Goal: Task Accomplishment & Management: Use online tool/utility

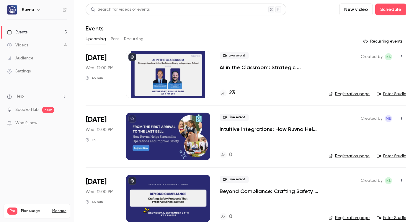
click at [399, 118] on icon "button" at bounding box center [401, 118] width 5 height 4
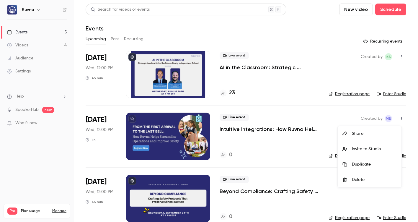
click at [64, 9] on div at bounding box center [209, 111] width 418 height 222
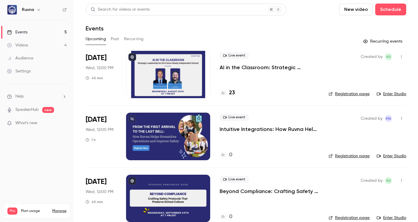
click at [64, 9] on icon at bounding box center [65, 10] width 4 height 4
click at [228, 66] on p "AI in the Classroom: Strategic Leadership for the Future-Ready Independent Scho…" at bounding box center [269, 67] width 99 height 7
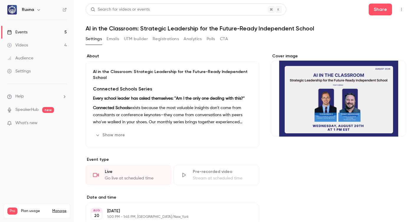
click at [106, 135] on button "Show more" at bounding box center [110, 134] width 35 height 9
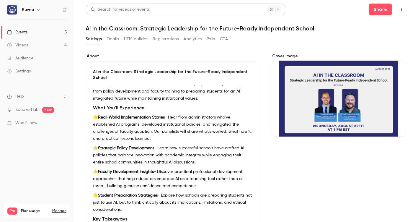
click at [109, 41] on button "Emails" at bounding box center [113, 38] width 12 height 9
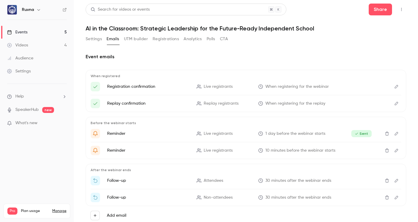
click at [158, 40] on button "Registrations" at bounding box center [166, 38] width 26 height 9
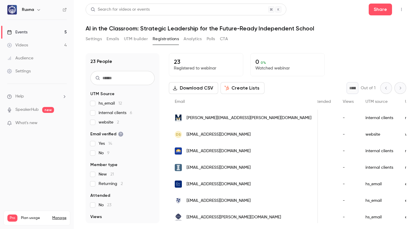
click at [29, 43] on link "Videos 4" at bounding box center [37, 45] width 74 height 13
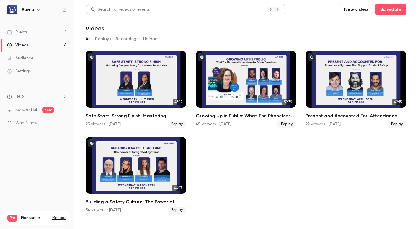
click at [129, 39] on button "Recordings" at bounding box center [127, 38] width 23 height 9
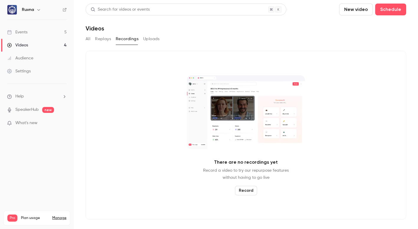
click at [86, 40] on button "All" at bounding box center [88, 38] width 5 height 9
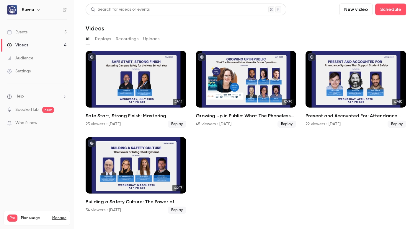
click at [44, 31] on link "Events 5" at bounding box center [37, 32] width 74 height 13
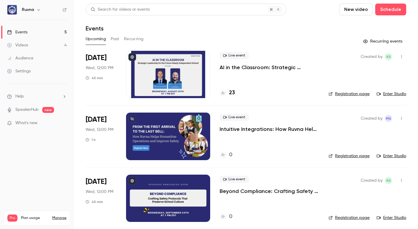
click at [150, 86] on div at bounding box center [168, 74] width 84 height 47
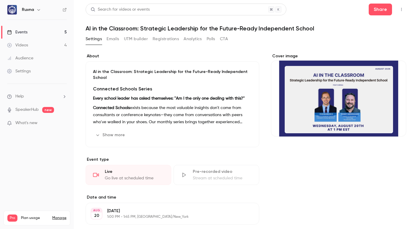
click at [170, 38] on button "Registrations" at bounding box center [166, 38] width 26 height 9
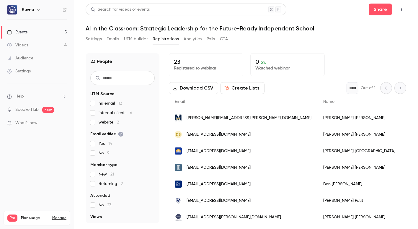
click at [33, 45] on link "Videos 4" at bounding box center [37, 45] width 74 height 13
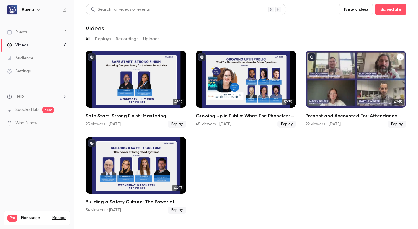
click at [329, 99] on div "Present and Accounted For: Attendance Systems That Support Student Safety" at bounding box center [356, 79] width 101 height 57
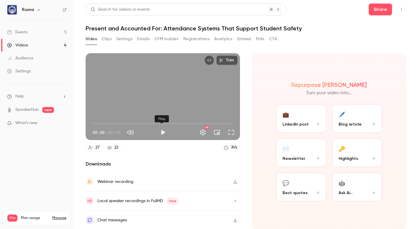
click at [164, 130] on button "Play" at bounding box center [163, 132] width 12 height 12
click at [161, 131] on button "Pause" at bounding box center [163, 132] width 12 height 12
type input "****"
click at [50, 29] on link "Events 5" at bounding box center [37, 32] width 74 height 13
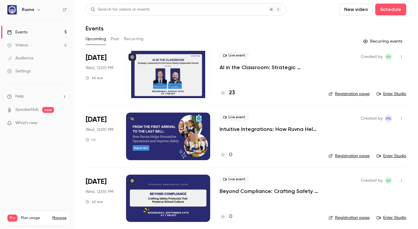
click at [223, 69] on p "AI in the Classroom: Strategic Leadership for the Future-Ready Independent Scho…" at bounding box center [269, 67] width 99 height 7
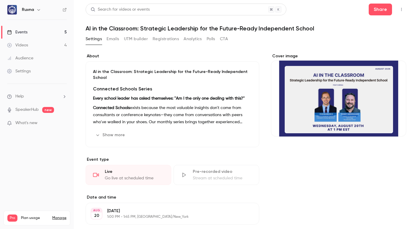
click at [112, 30] on h1 "AI in the Classroom: Strategic Leadership for the Future-Ready Independent Scho…" at bounding box center [246, 28] width 321 height 7
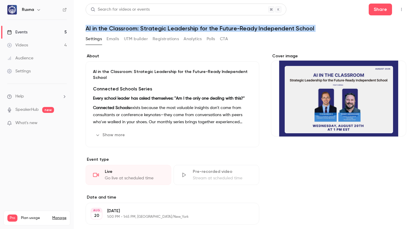
click at [112, 30] on h1 "AI in the Classroom: Strategic Leadership for the Future-Ready Independent Scho…" at bounding box center [246, 28] width 321 height 7
copy div "AI in the Classroom: Strategic Leadership for the Future-Ready Independent Scho…"
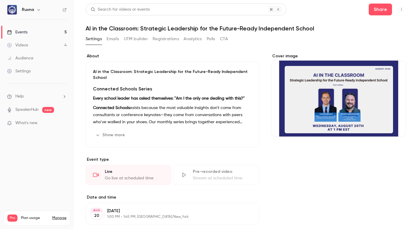
click at [110, 82] on div "AI in the Classroom: Strategic Leadership for the Future-Ready Independent Scho…" at bounding box center [173, 104] width 174 height 86
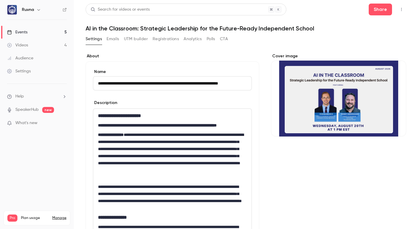
scroll to position [0, 12]
click at [172, 129] on p "**********" at bounding box center [172, 125] width 149 height 7
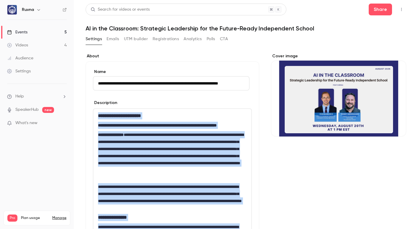
copy div "**********"
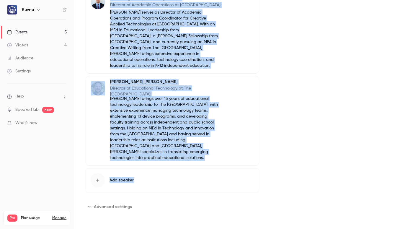
scroll to position [550, 0]
drag, startPoint x: 110, startPoint y: 67, endPoint x: 174, endPoint y: 163, distance: 115.2
click at [174, 163] on div "Evan Kanouse III Director of Academic Operations at Greenwich Country Day Schoo…" at bounding box center [173, 78] width 174 height 176
copy div "Evan Kanouse III Director of Academic Operations at Greenwich Country Day Schoo…"
click at [31, 44] on link "Videos 4" at bounding box center [37, 45] width 74 height 13
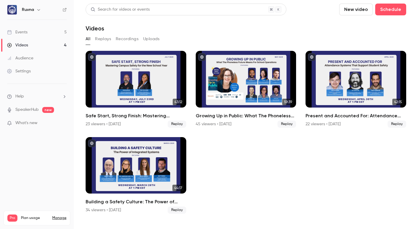
click at [124, 40] on button "Recordings" at bounding box center [127, 38] width 23 height 9
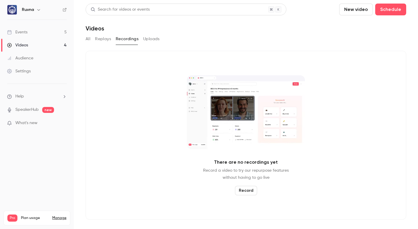
click at [89, 39] on button "All" at bounding box center [88, 38] width 5 height 9
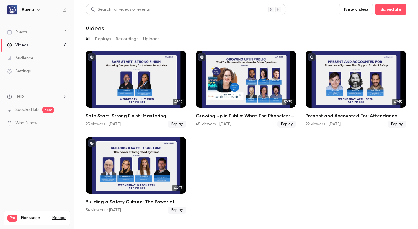
click at [31, 33] on link "Events 5" at bounding box center [37, 32] width 74 height 13
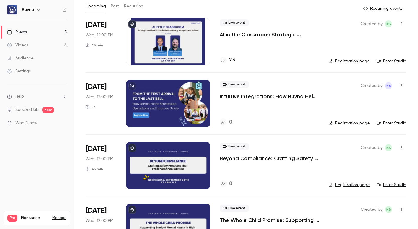
scroll to position [50, 0]
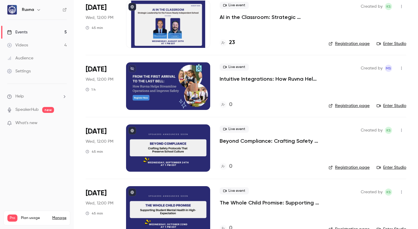
click at [159, 138] on div at bounding box center [168, 147] width 84 height 47
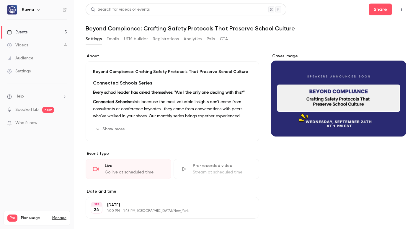
click at [102, 71] on p "Beyond Compliance: Crafting Safety Protocols That Preserve School Culture" at bounding box center [172, 72] width 159 height 6
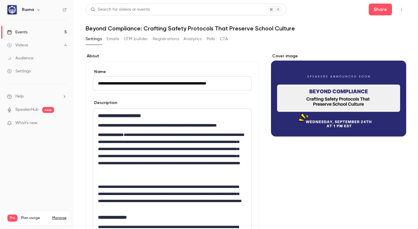
click at [107, 81] on input "**********" at bounding box center [172, 83] width 159 height 14
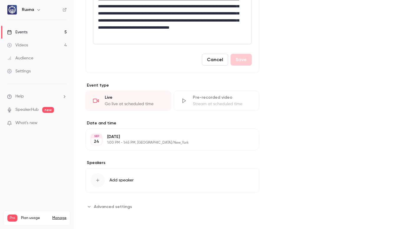
scroll to position [273, 0]
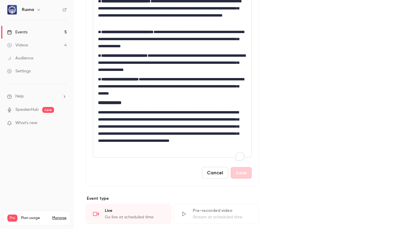
click at [139, 81] on strong "**********" at bounding box center [119, 79] width 37 height 4
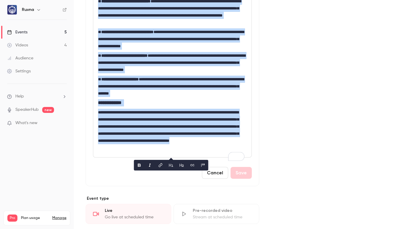
copy div "**********"
click at [30, 34] on link "Events 5" at bounding box center [37, 32] width 74 height 13
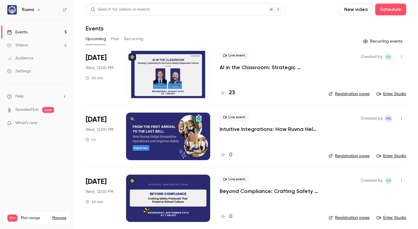
click at [223, 68] on p "AI in the Classroom: Strategic Leadership for the Future-Ready Independent Scho…" at bounding box center [269, 67] width 99 height 7
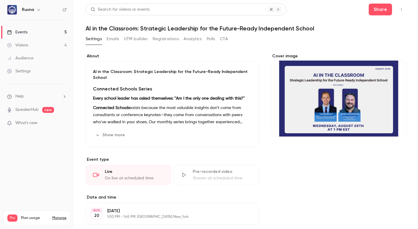
click at [116, 137] on button "Show more" at bounding box center [110, 134] width 35 height 9
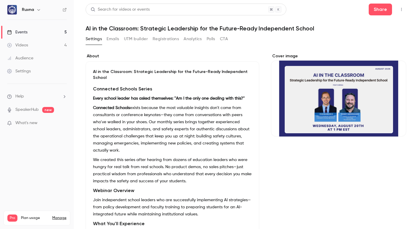
click at [131, 40] on button "UTM builder" at bounding box center [136, 38] width 24 height 9
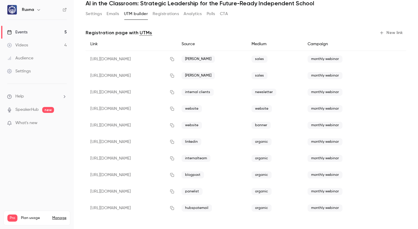
scroll to position [25, 0]
click at [380, 31] on button "New link" at bounding box center [391, 32] width 29 height 9
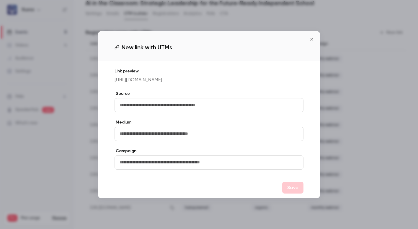
click at [164, 110] on input "text" at bounding box center [209, 105] width 189 height 14
type input "*"
type input "**********"
click at [172, 139] on input "text" at bounding box center [209, 134] width 189 height 14
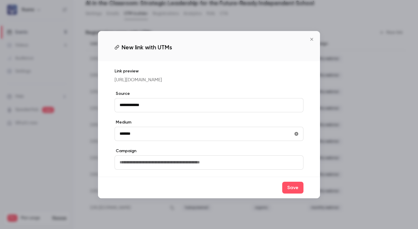
type input "*******"
click at [172, 165] on input "text" at bounding box center [209, 162] width 189 height 14
type input "**********"
click at [288, 193] on button "Save" at bounding box center [292, 188] width 21 height 12
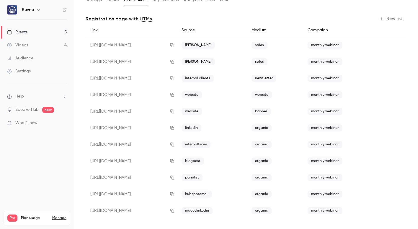
scroll to position [42, 0]
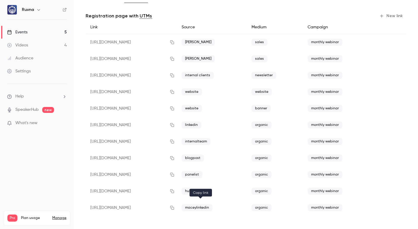
click at [174, 205] on icon "button" at bounding box center [172, 207] width 5 height 4
click at [174, 206] on icon "button" at bounding box center [172, 207] width 5 height 4
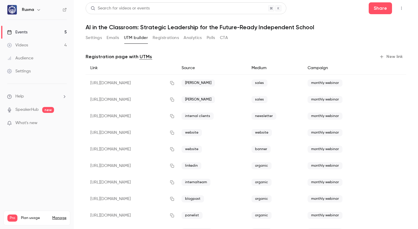
scroll to position [0, 0]
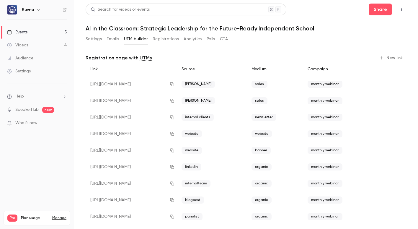
click at [157, 42] on button "Registrations" at bounding box center [166, 38] width 26 height 9
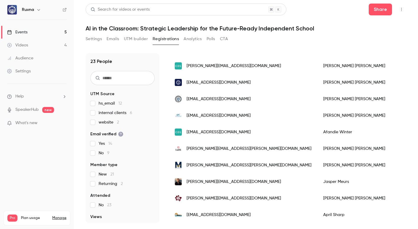
scroll to position [271, 0]
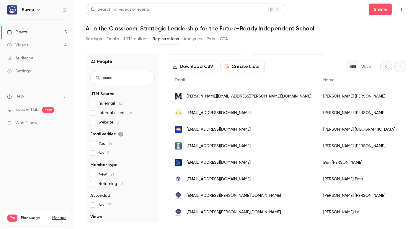
scroll to position [34, 0]
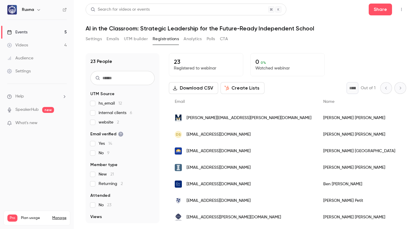
click at [97, 39] on button "Settings" at bounding box center [94, 38] width 16 height 9
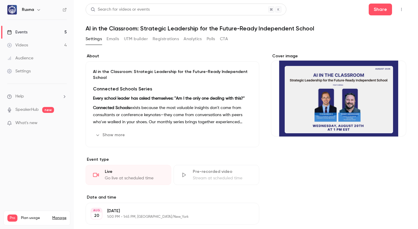
click at [35, 111] on link "SpeakerHub" at bounding box center [26, 110] width 23 height 6
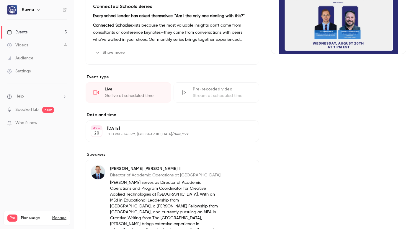
scroll to position [121, 0]
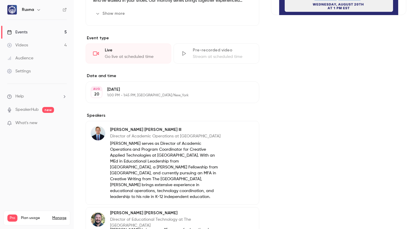
click at [50, 122] on p "What's new" at bounding box center [32, 123] width 50 height 6
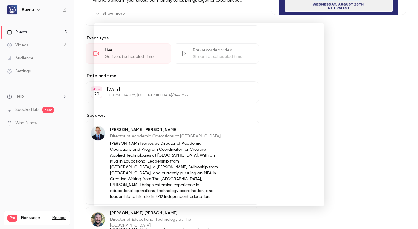
click at [348, 125] on div at bounding box center [209, 114] width 418 height 229
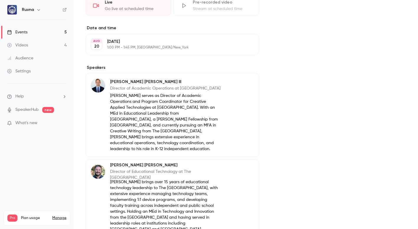
scroll to position [171, 0]
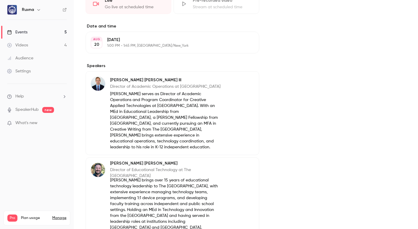
click at [32, 61] on link "Audience" at bounding box center [37, 58] width 74 height 13
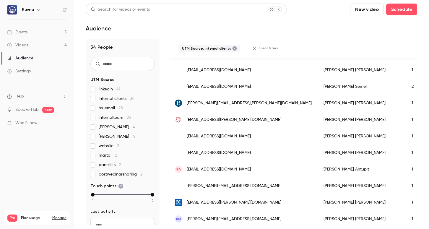
scroll to position [510, 0]
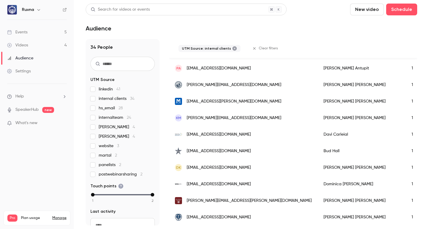
click at [113, 173] on span "postwebinarsharing 2" at bounding box center [121, 174] width 44 height 6
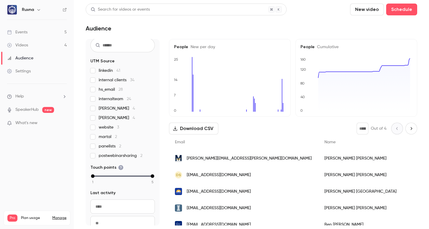
scroll to position [2, 0]
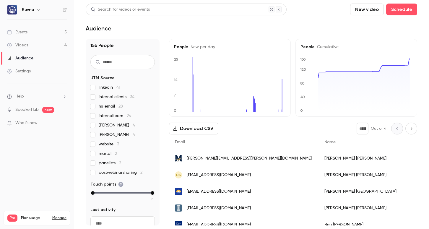
click at [112, 107] on span "hs_email 28" at bounding box center [111, 106] width 24 height 6
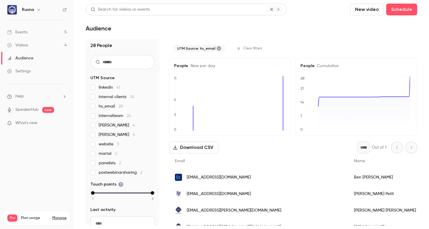
click at [112, 107] on span "hs_email 28" at bounding box center [111, 106] width 24 height 6
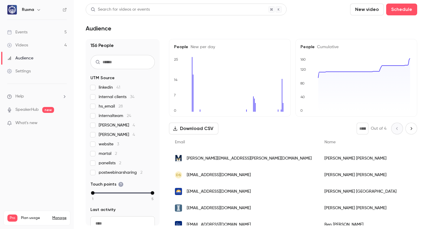
click at [22, 33] on div "Events" at bounding box center [17, 32] width 20 height 6
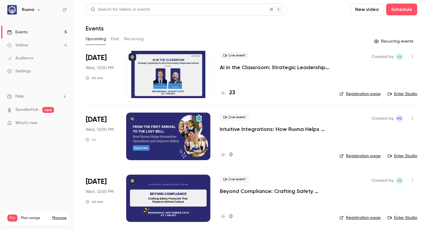
click at [404, 95] on link "Enter Studio" at bounding box center [402, 94] width 30 height 6
